Goal: Transaction & Acquisition: Book appointment/travel/reservation

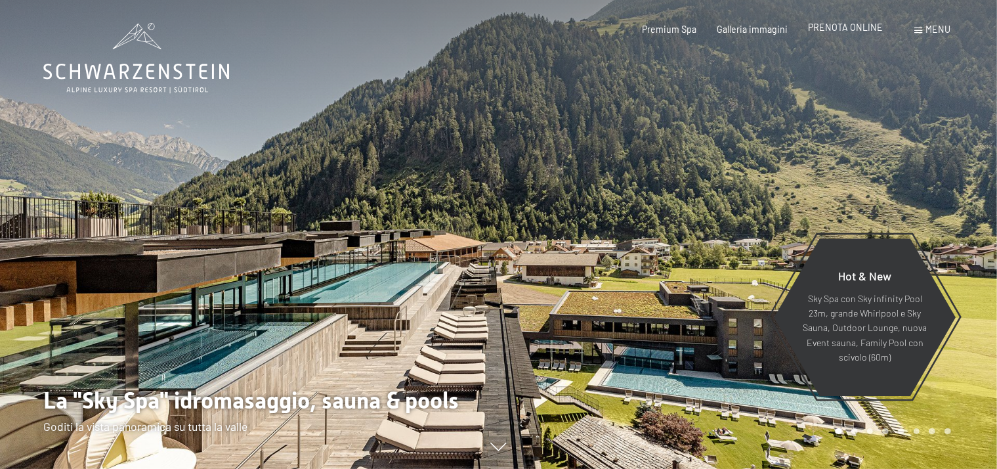
click at [836, 28] on span "PRENOTA ONLINE" at bounding box center [845, 27] width 75 height 11
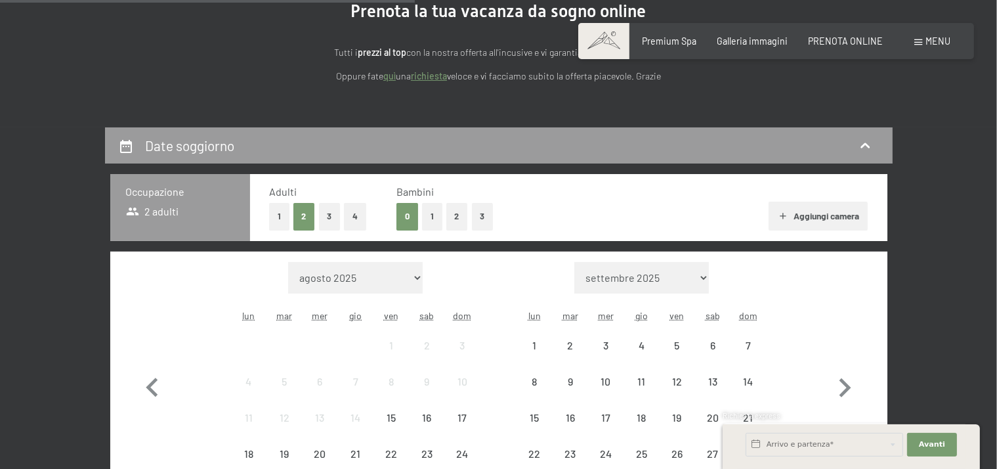
scroll to position [158, 0]
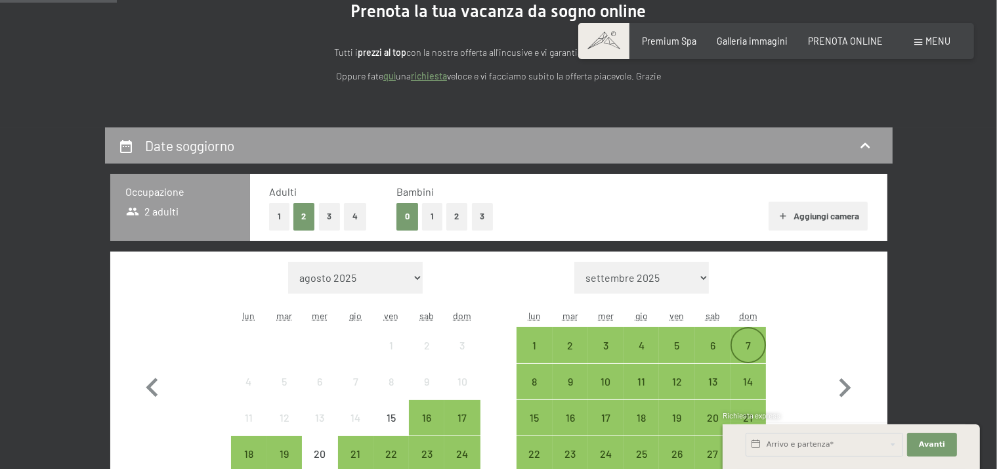
click at [748, 341] on div "7" at bounding box center [748, 356] width 33 height 33
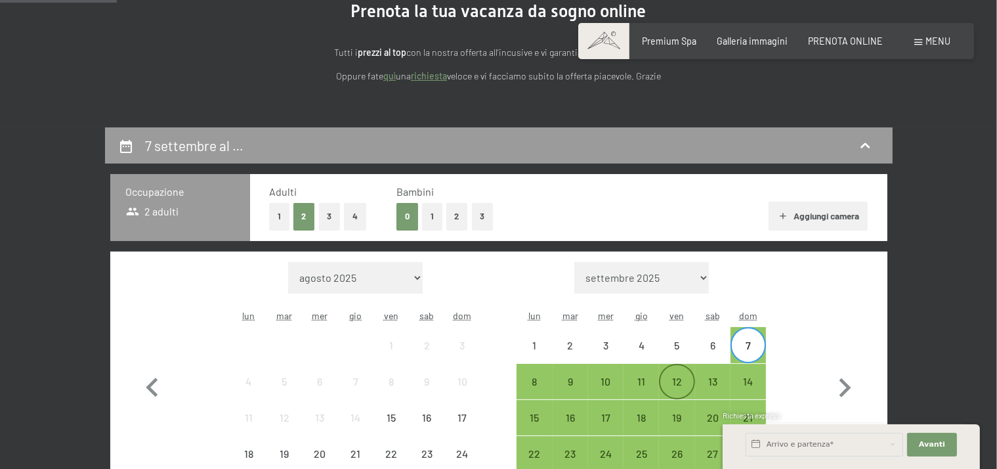
click at [685, 385] on div "12" at bounding box center [676, 392] width 33 height 33
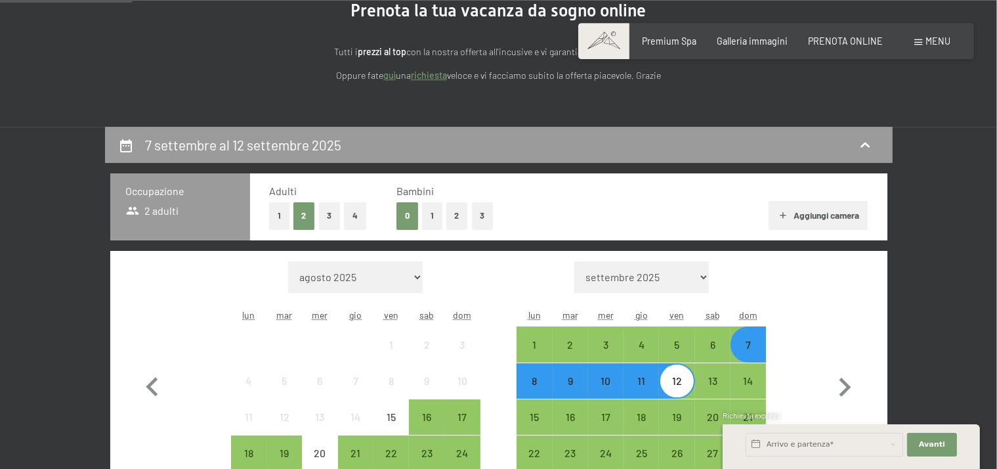
scroll to position [551, 0]
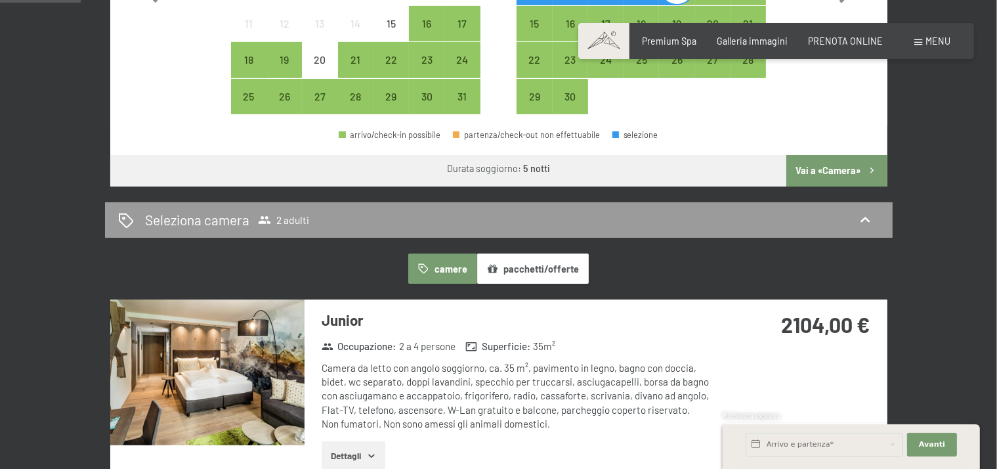
click at [838, 169] on button "Vai a «Camera»" at bounding box center [836, 171] width 100 height 32
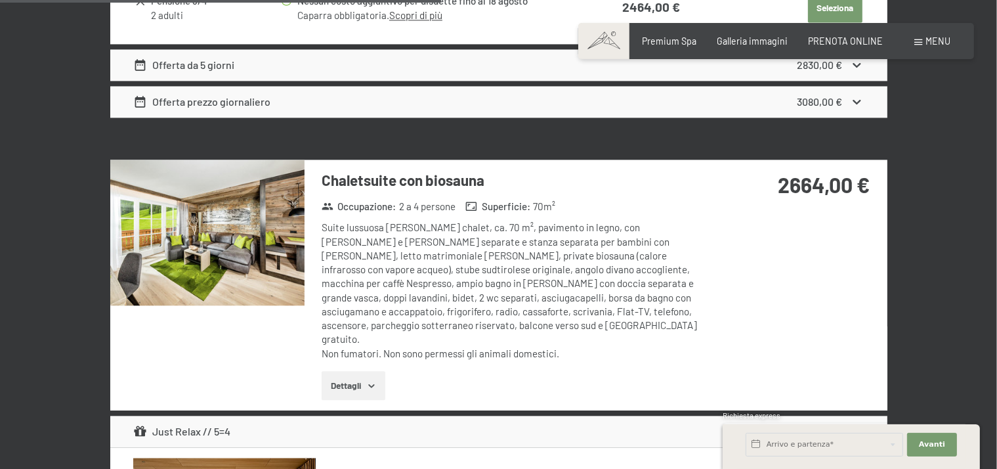
scroll to position [3042, 0]
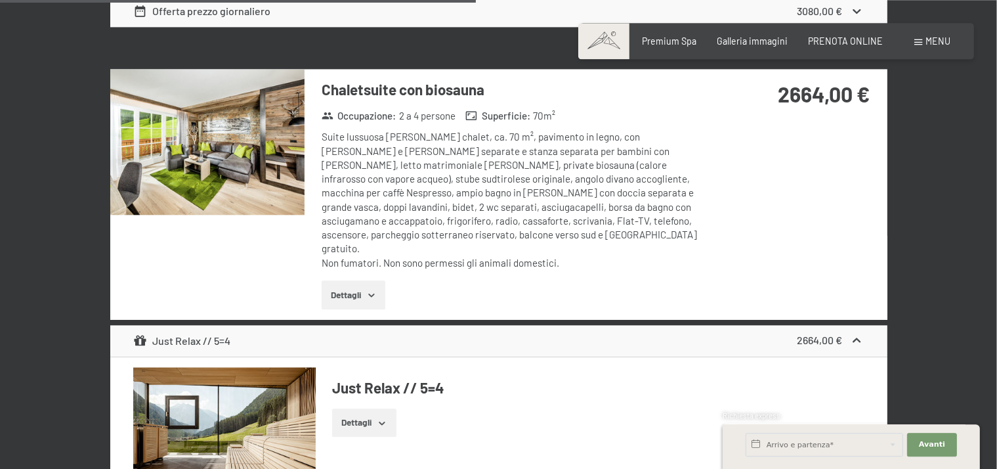
click at [270, 166] on img at bounding box center [207, 142] width 194 height 146
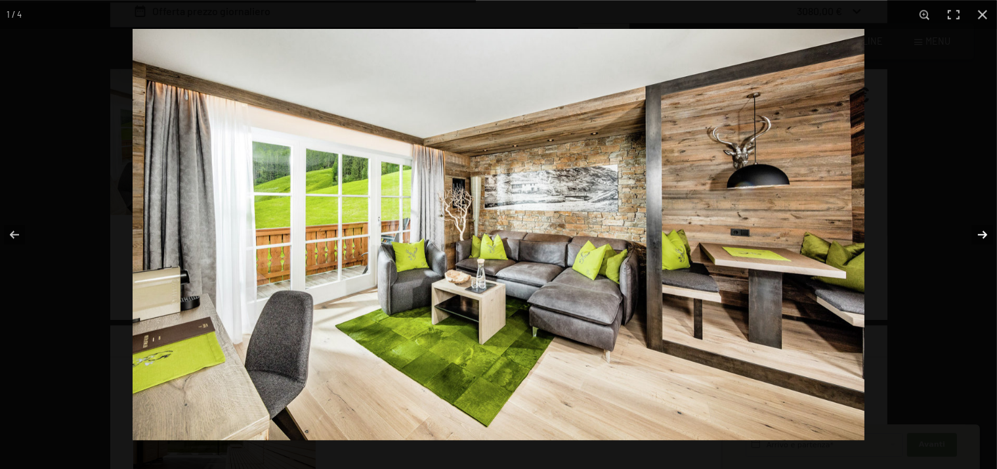
click at [975, 232] on button "button" at bounding box center [974, 235] width 46 height 66
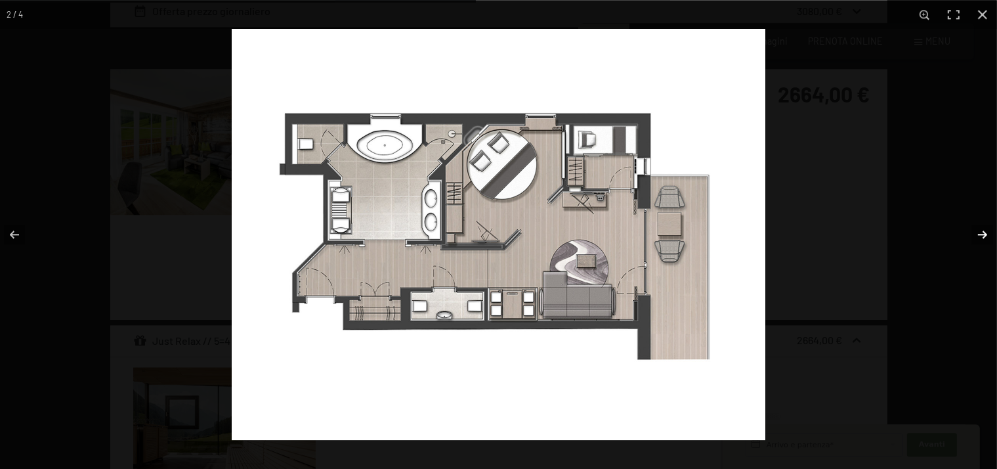
click at [975, 232] on button "button" at bounding box center [974, 235] width 46 height 66
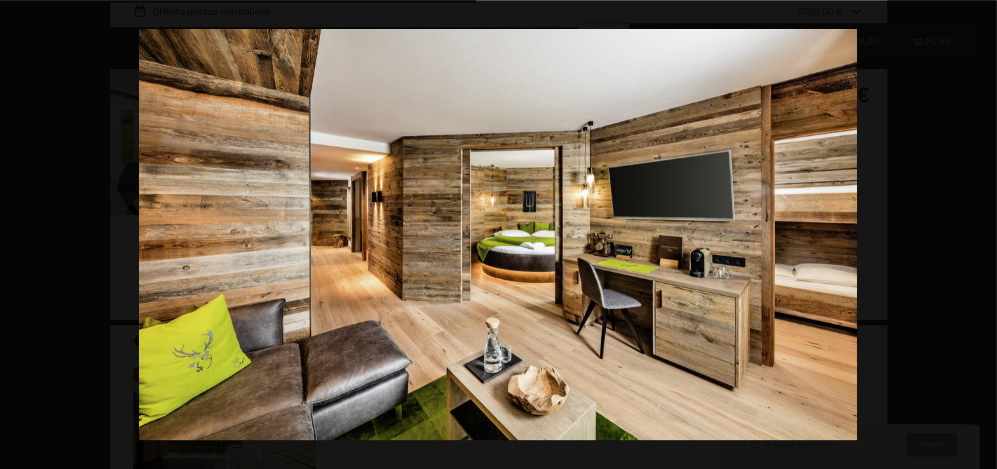
click at [975, 232] on button "button" at bounding box center [974, 235] width 46 height 66
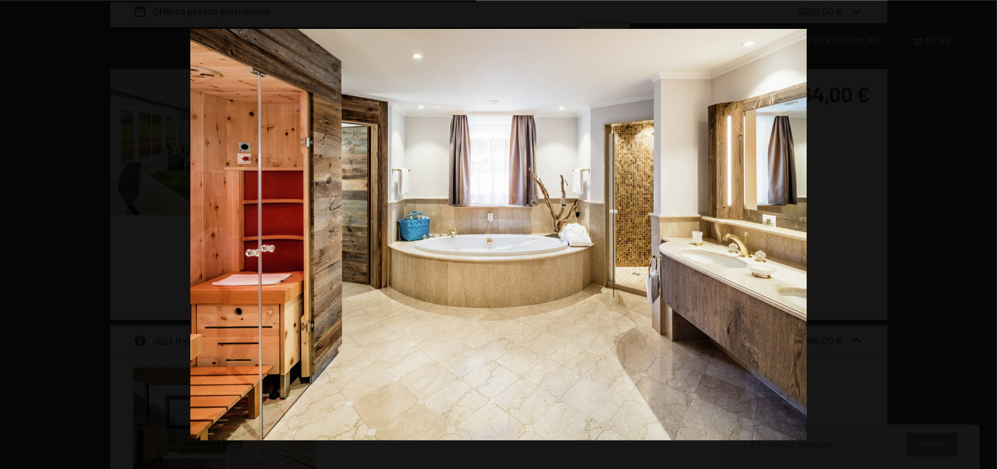
click at [975, 232] on button "button" at bounding box center [974, 235] width 46 height 66
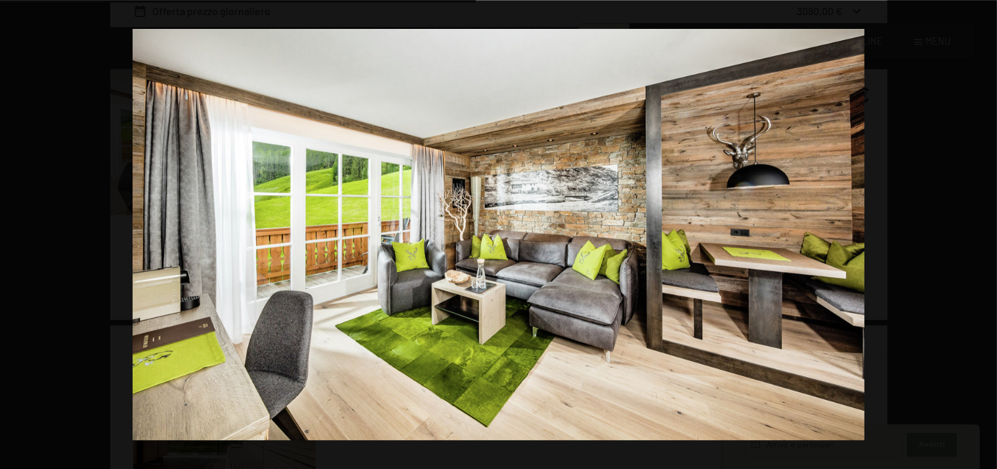
click at [975, 232] on button "button" at bounding box center [974, 235] width 46 height 66
